Goal: Find specific page/section: Find specific page/section

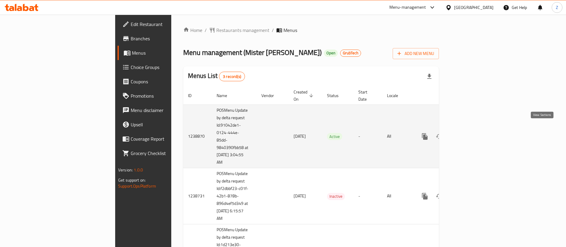
click at [472, 133] on icon "enhanced table" at bounding box center [468, 136] width 7 height 7
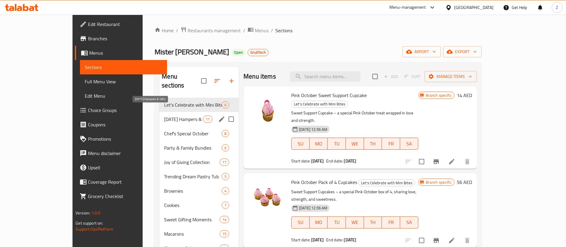
click at [164, 116] on span "[DATE] Hampers & Gifts" at bounding box center [183, 119] width 39 height 7
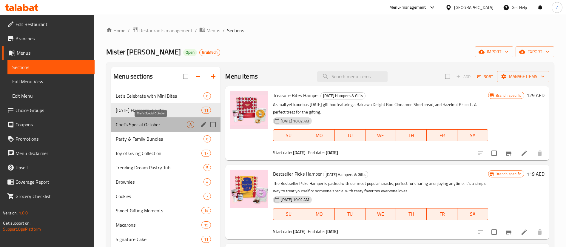
click at [144, 126] on span "Chef's Special October" at bounding box center [151, 124] width 71 height 7
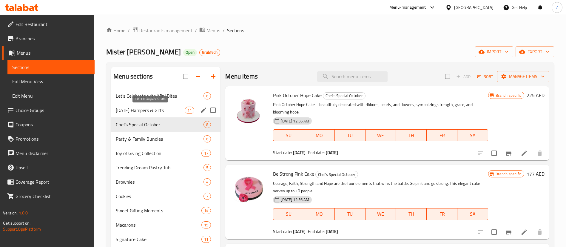
click at [135, 112] on span "[DATE] Hampers & Gifts" at bounding box center [150, 110] width 69 height 7
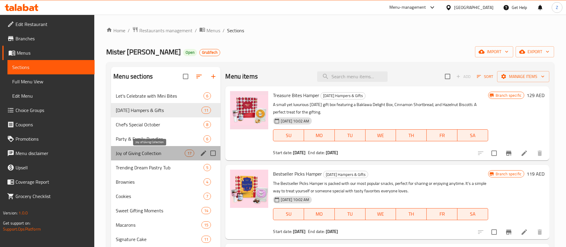
click at [139, 156] on span "Joy of Giving Collection" at bounding box center [150, 153] width 69 height 7
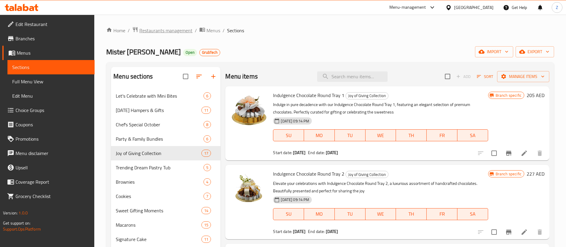
click at [167, 32] on span "Restaurants management" at bounding box center [165, 30] width 53 height 7
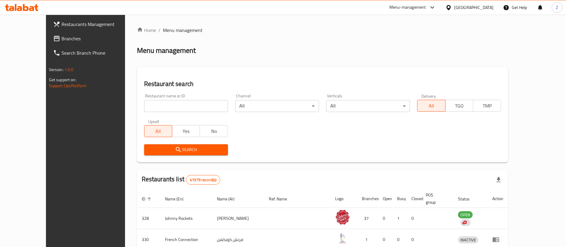
click at [151, 105] on input "search" at bounding box center [186, 106] width 84 height 12
type input "mister [PERSON_NAME]"
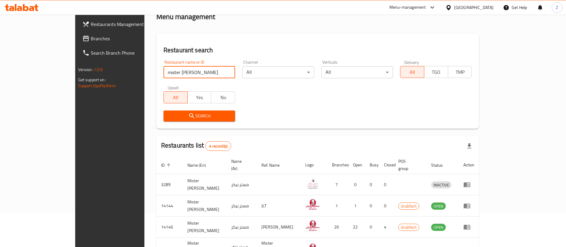
scroll to position [71, 0]
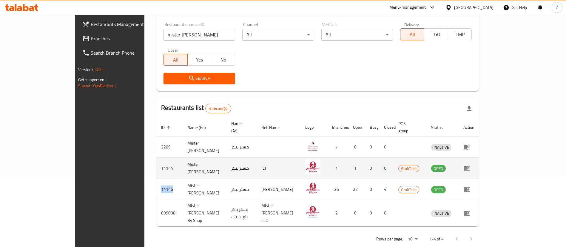
drag, startPoint x: 125, startPoint y: 180, endPoint x: 179, endPoint y: 157, distance: 59.6
click at [156, 179] on td "14146" at bounding box center [169, 189] width 26 height 21
copy td "14146"
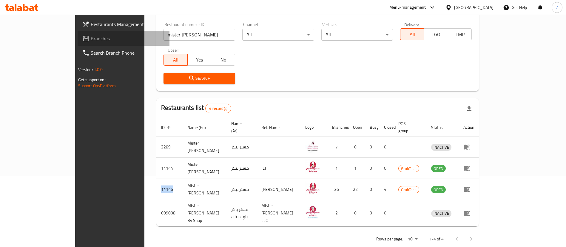
click at [91, 38] on span "Branches" at bounding box center [128, 38] width 74 height 7
